Goal: Use online tool/utility

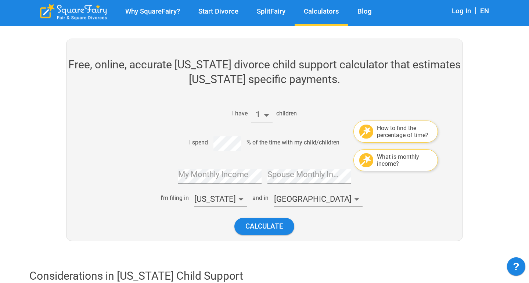
scroll to position [86, 0]
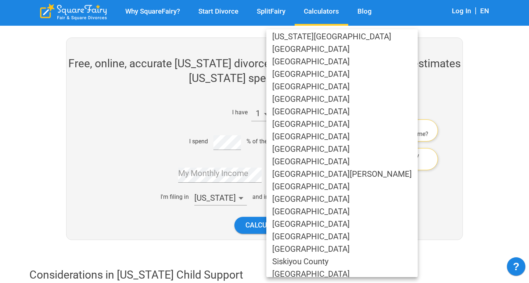
scroll to position [352, 0]
click at [309, 137] on li "[GEOGRAPHIC_DATA]" at bounding box center [341, 136] width 151 height 12
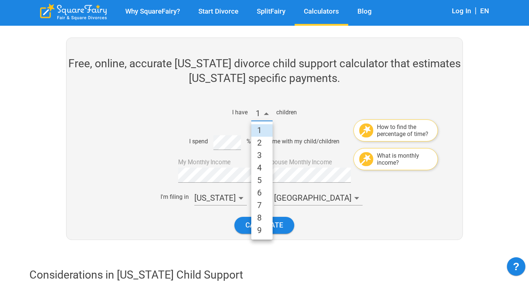
click at [263, 143] on li "2" at bounding box center [261, 143] width 21 height 12
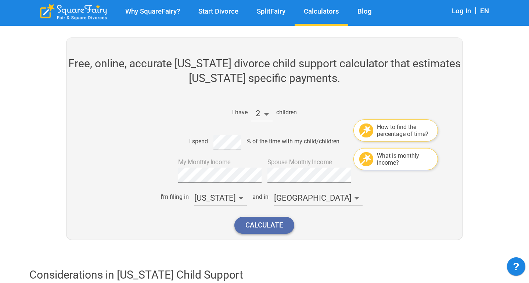
click at [272, 223] on button "Calculate" at bounding box center [264, 225] width 60 height 17
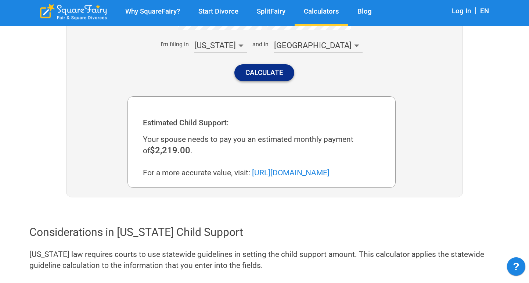
scroll to position [245, 0]
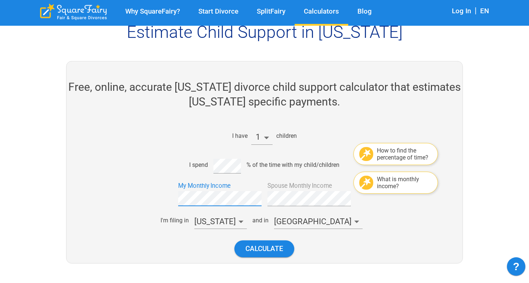
scroll to position [66, 0]
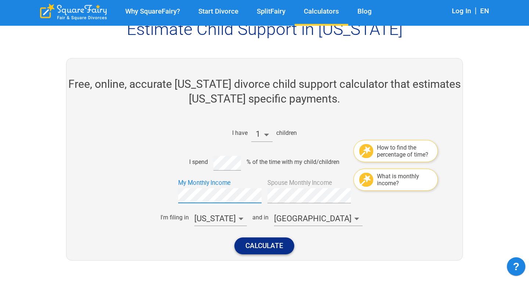
click at [284, 245] on button "Calculate" at bounding box center [264, 245] width 60 height 17
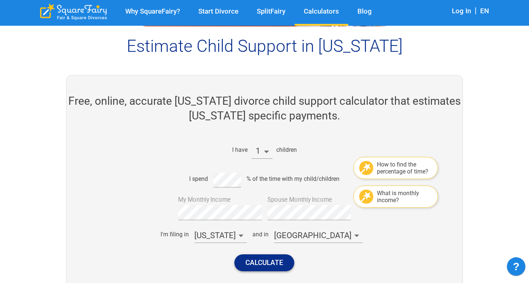
scroll to position [67, 0]
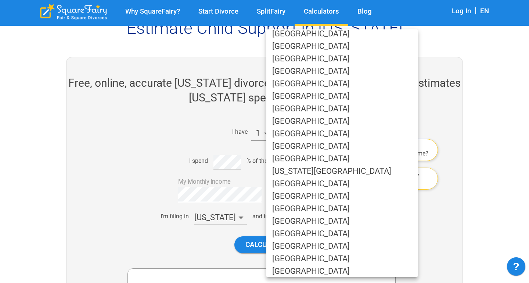
scroll to position [247, 0]
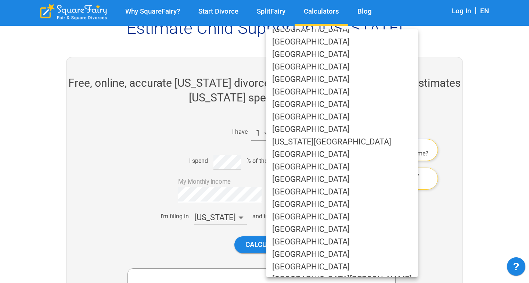
click at [297, 241] on li "[GEOGRAPHIC_DATA]" at bounding box center [341, 242] width 151 height 12
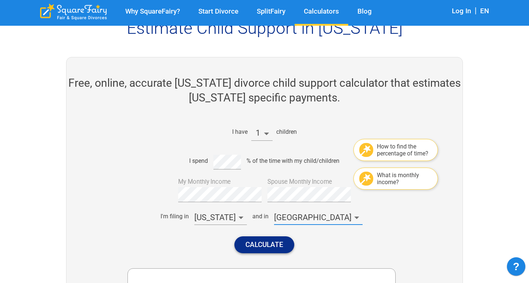
click at [279, 247] on button "Calculate" at bounding box center [264, 244] width 60 height 17
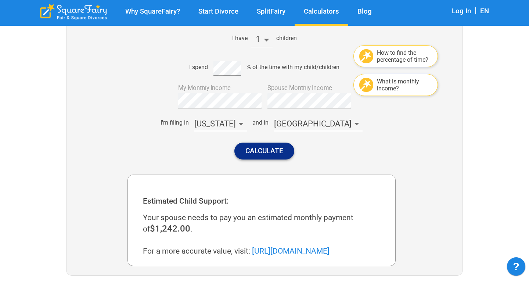
scroll to position [141, 0]
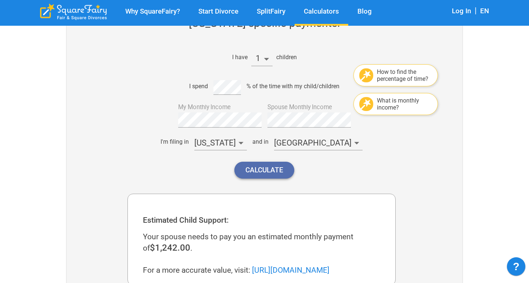
click at [256, 174] on button "Calculate" at bounding box center [264, 170] width 60 height 17
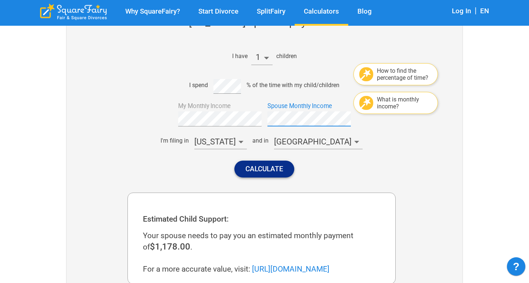
click at [271, 174] on button "Calculate" at bounding box center [264, 169] width 60 height 17
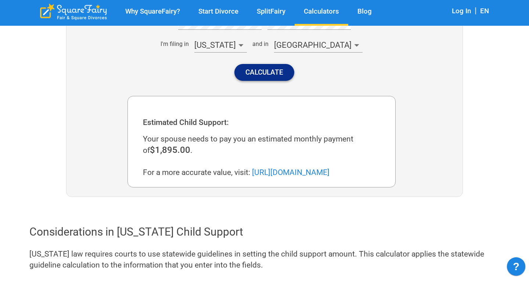
scroll to position [245, 0]
